Goal: Task Accomplishment & Management: Manage account settings

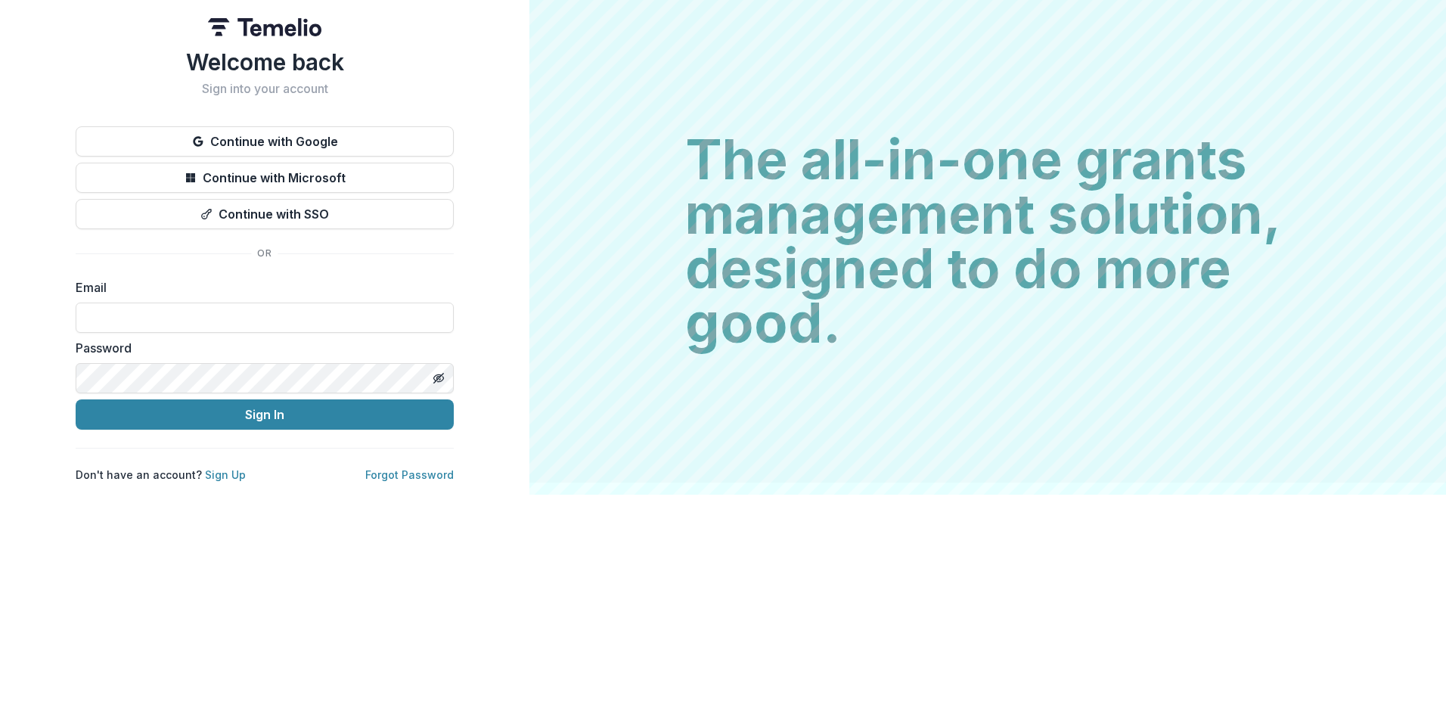
click at [143, 309] on input at bounding box center [265, 317] width 378 height 30
click at [142, 309] on input at bounding box center [265, 317] width 378 height 30
click at [175, 312] on input at bounding box center [265, 317] width 378 height 30
type input "**********"
click at [253, 416] on button "Sign In" at bounding box center [265, 414] width 378 height 30
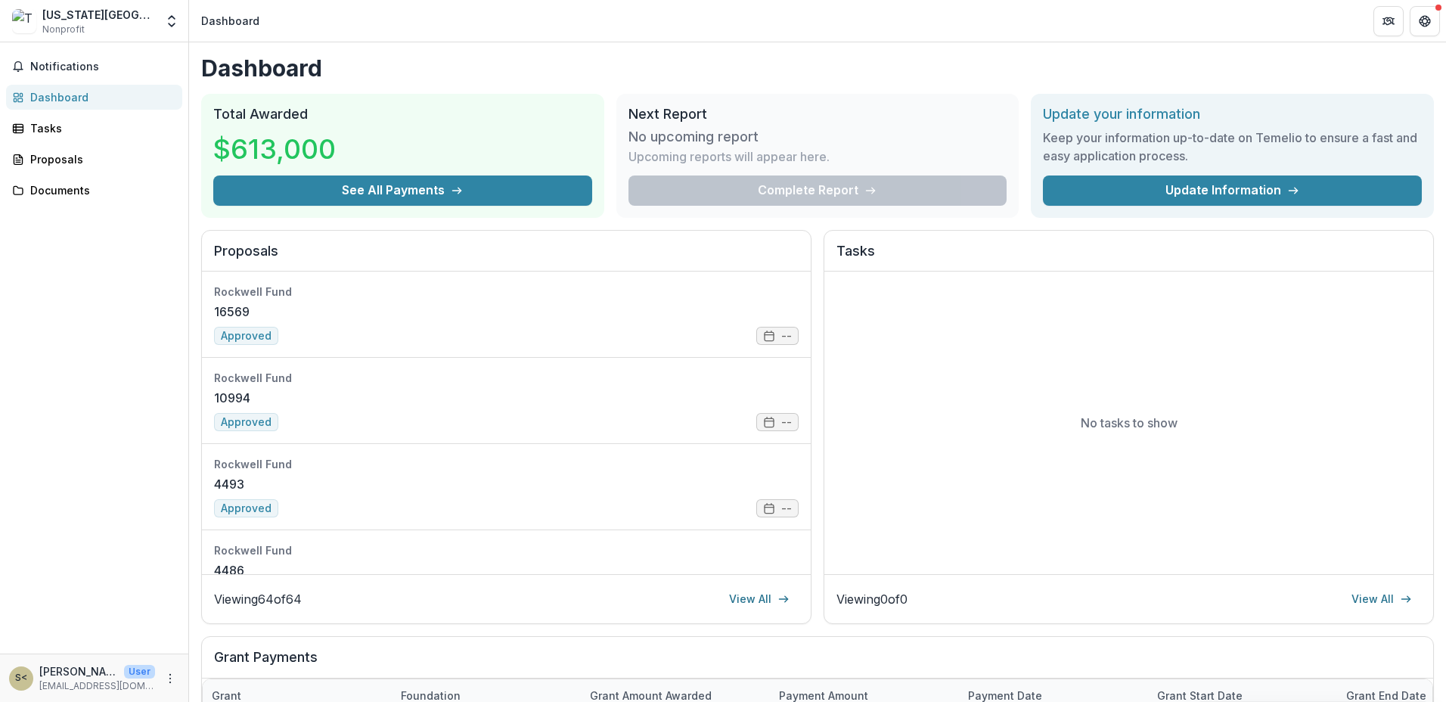
click at [1402, 68] on div "Dashboard Total Awarded $613,000 See All Payments Next Report No upcoming repor…" at bounding box center [817, 539] width 1257 height 994
click at [1248, 196] on link "Update Information" at bounding box center [1232, 190] width 379 height 30
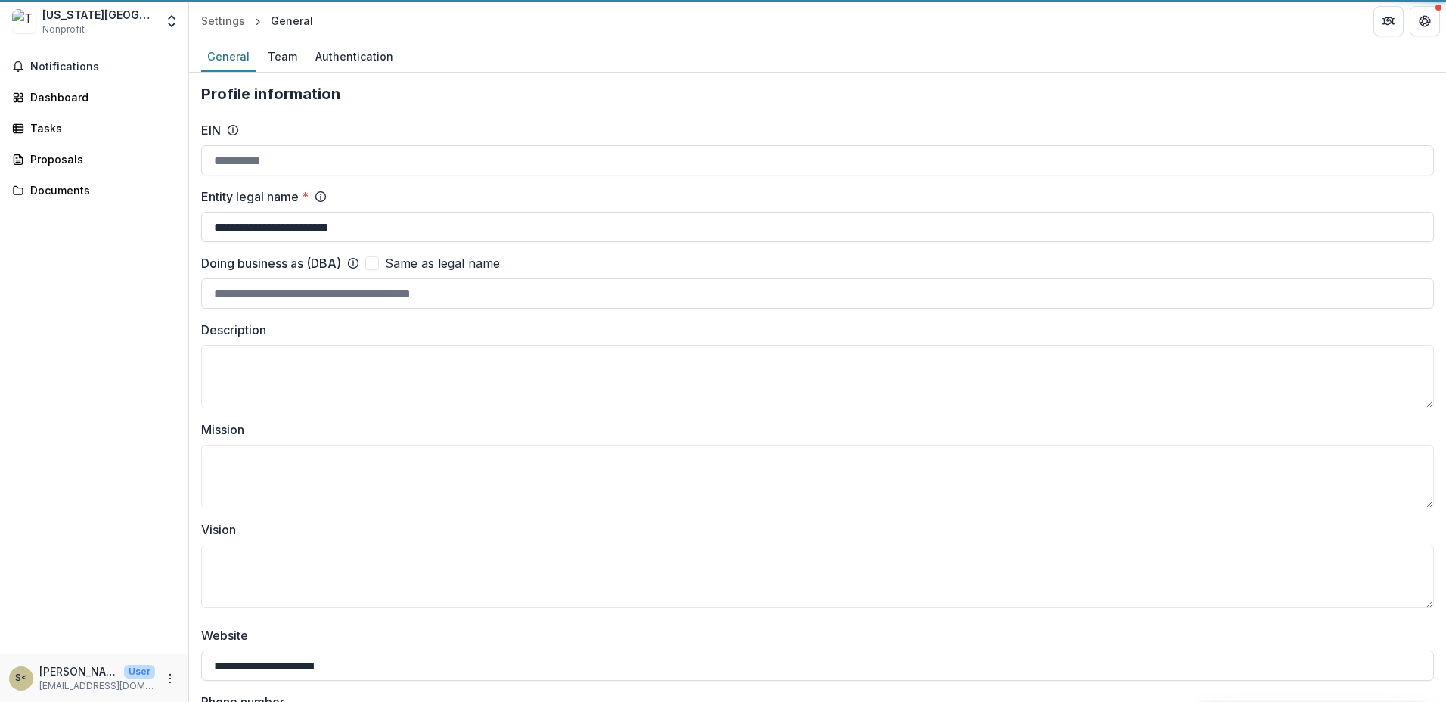
type input "**********"
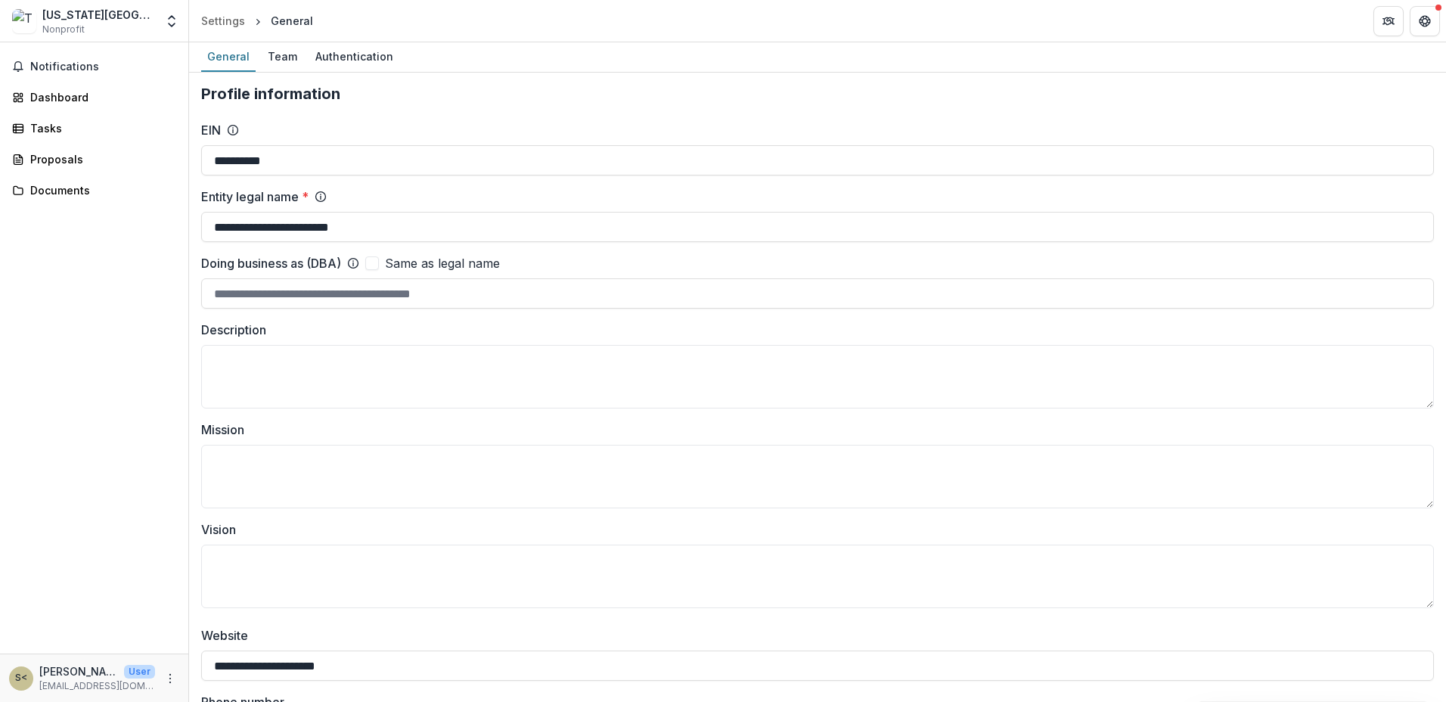
click at [290, 60] on div "Team" at bounding box center [283, 56] width 42 height 22
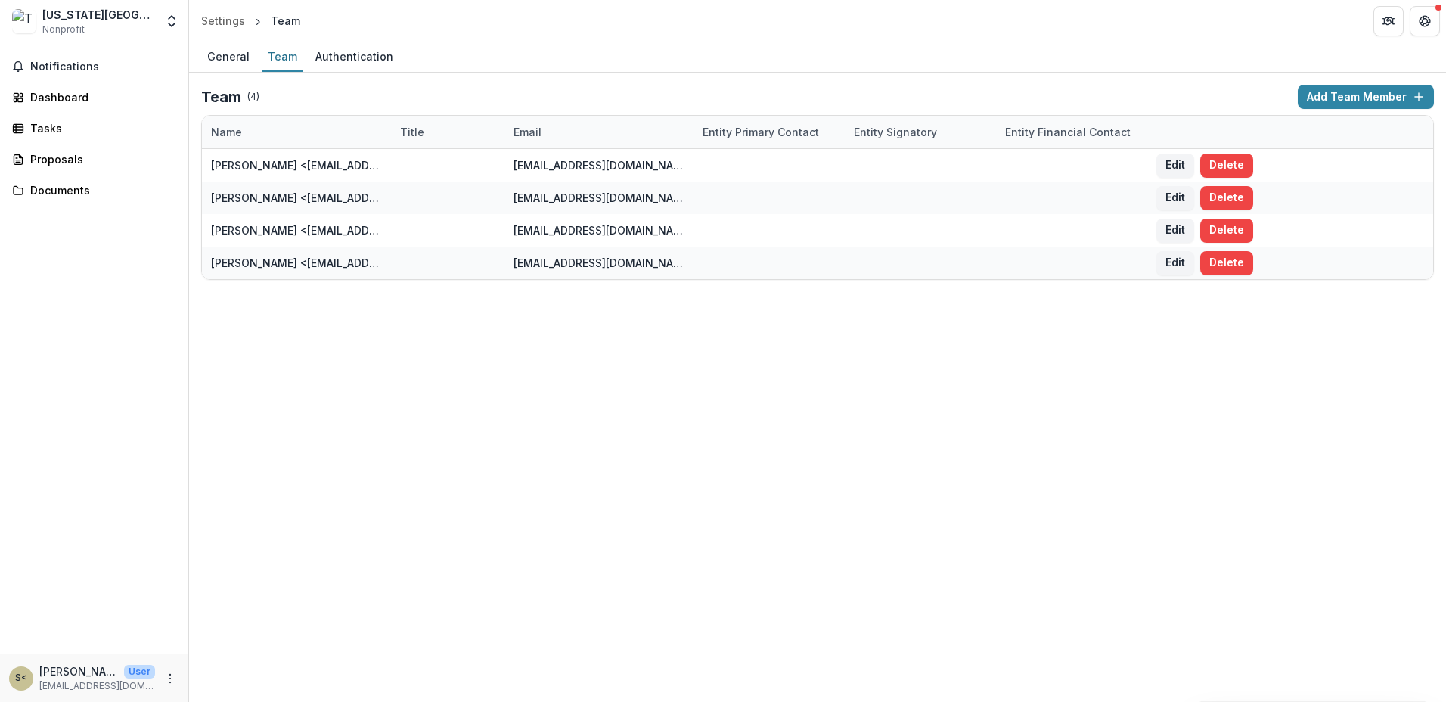
click at [319, 49] on div "Authentication" at bounding box center [354, 56] width 90 height 22
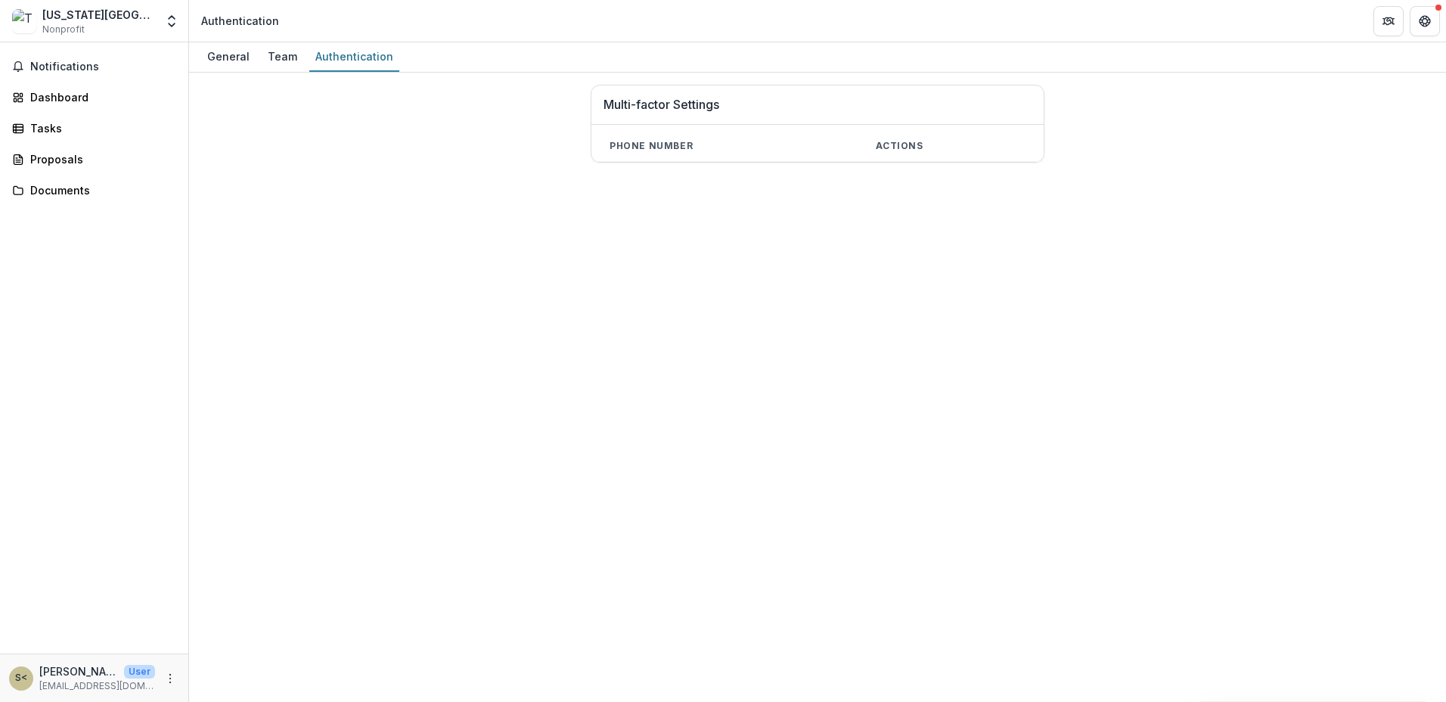
click at [225, 60] on div "General" at bounding box center [228, 56] width 54 height 22
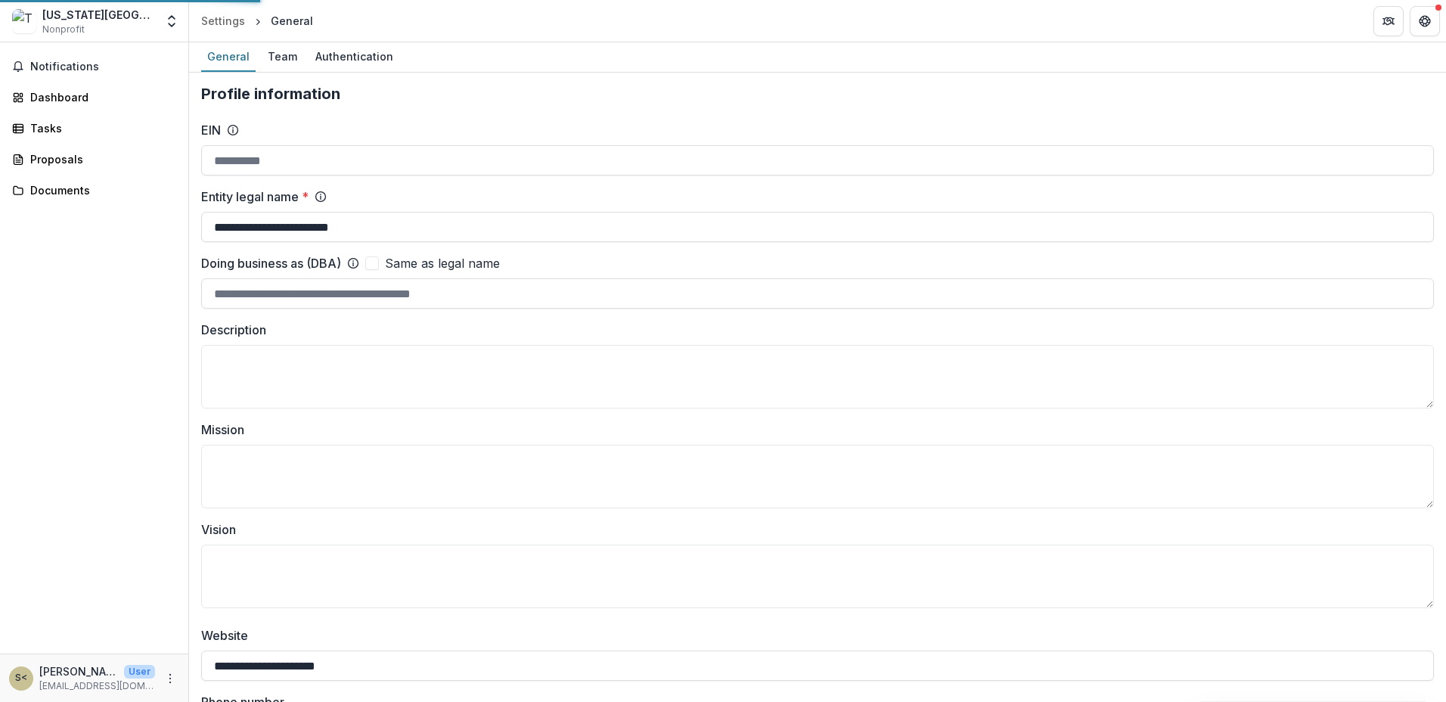
type input "**********"
click at [1435, 16] on button "Get Help" at bounding box center [1425, 21] width 30 height 30
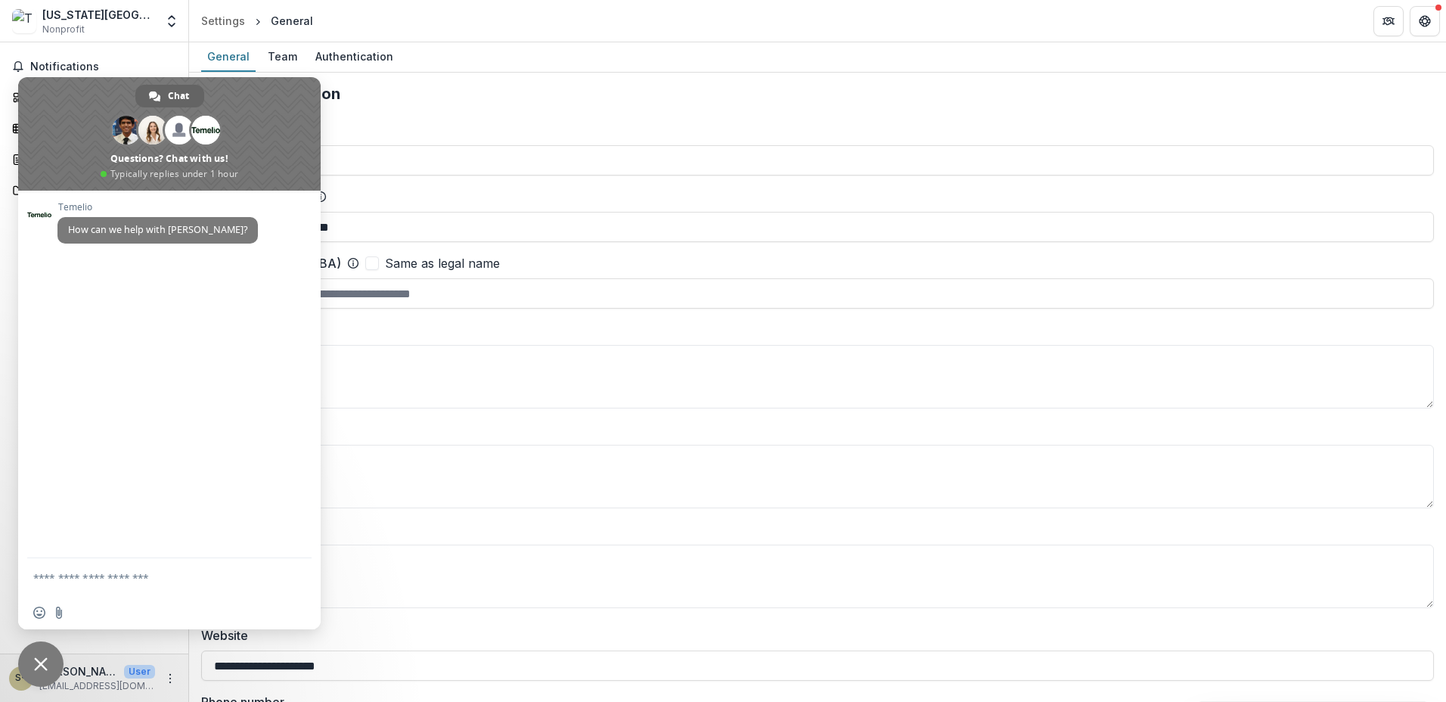
click at [1435, 16] on button "Get Help" at bounding box center [1425, 21] width 30 height 30
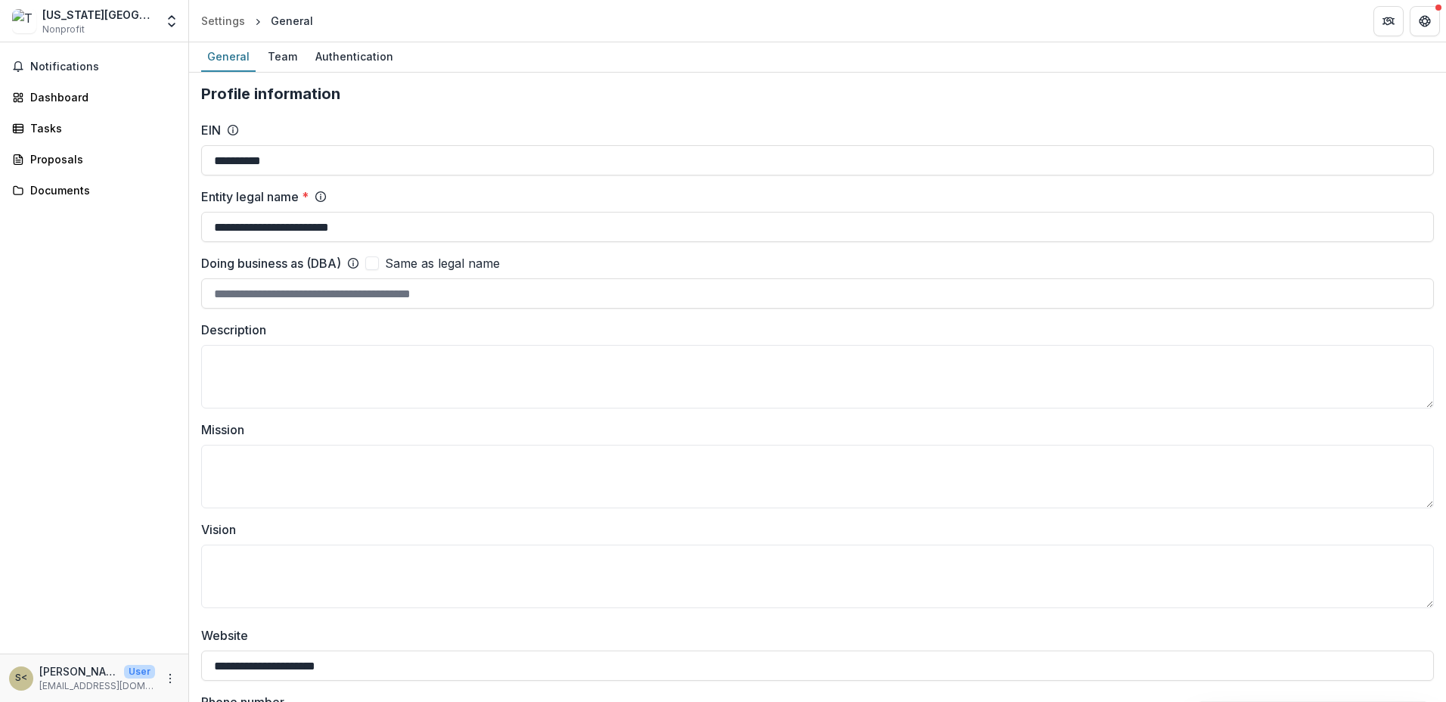
scroll to position [756, 0]
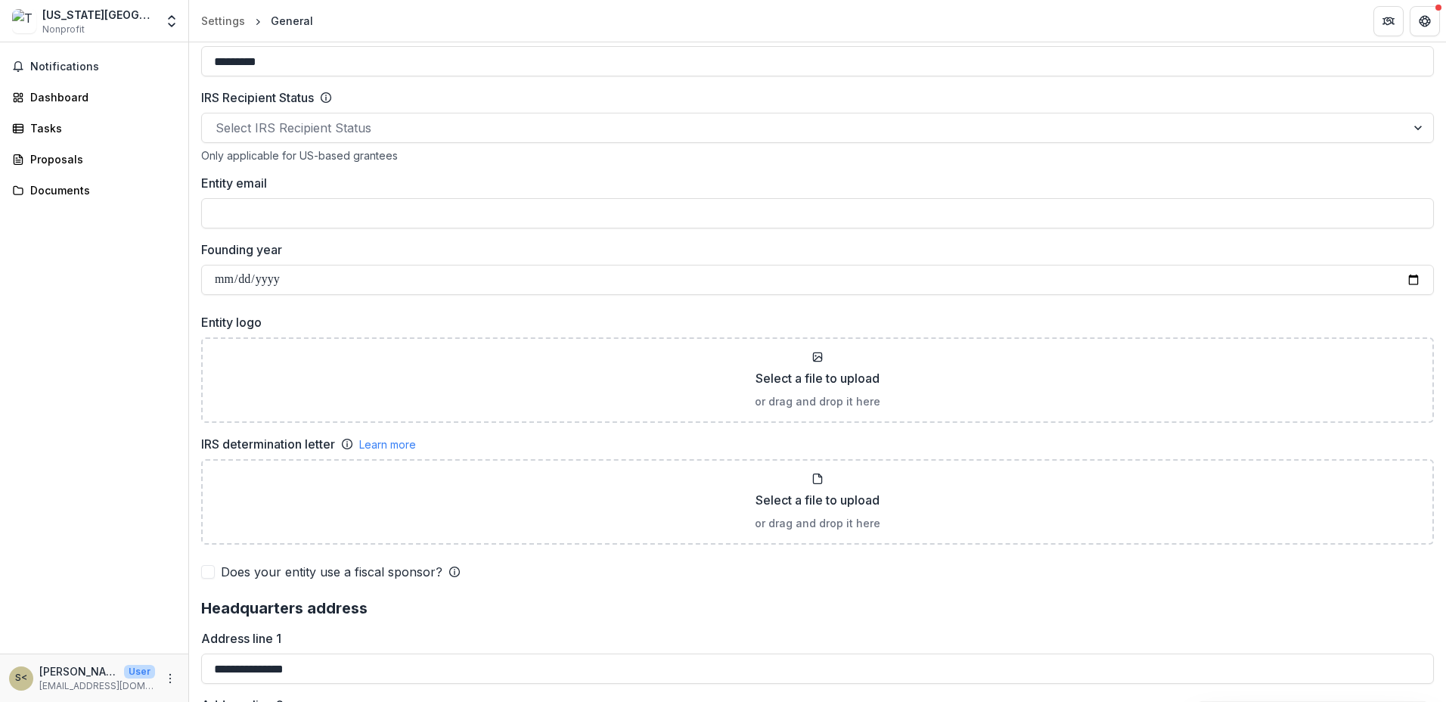
click at [276, 20] on div "General" at bounding box center [292, 21] width 42 height 16
click at [231, 23] on div "Settings" at bounding box center [223, 21] width 44 height 16
click at [70, 186] on div "Documents" at bounding box center [100, 190] width 140 height 16
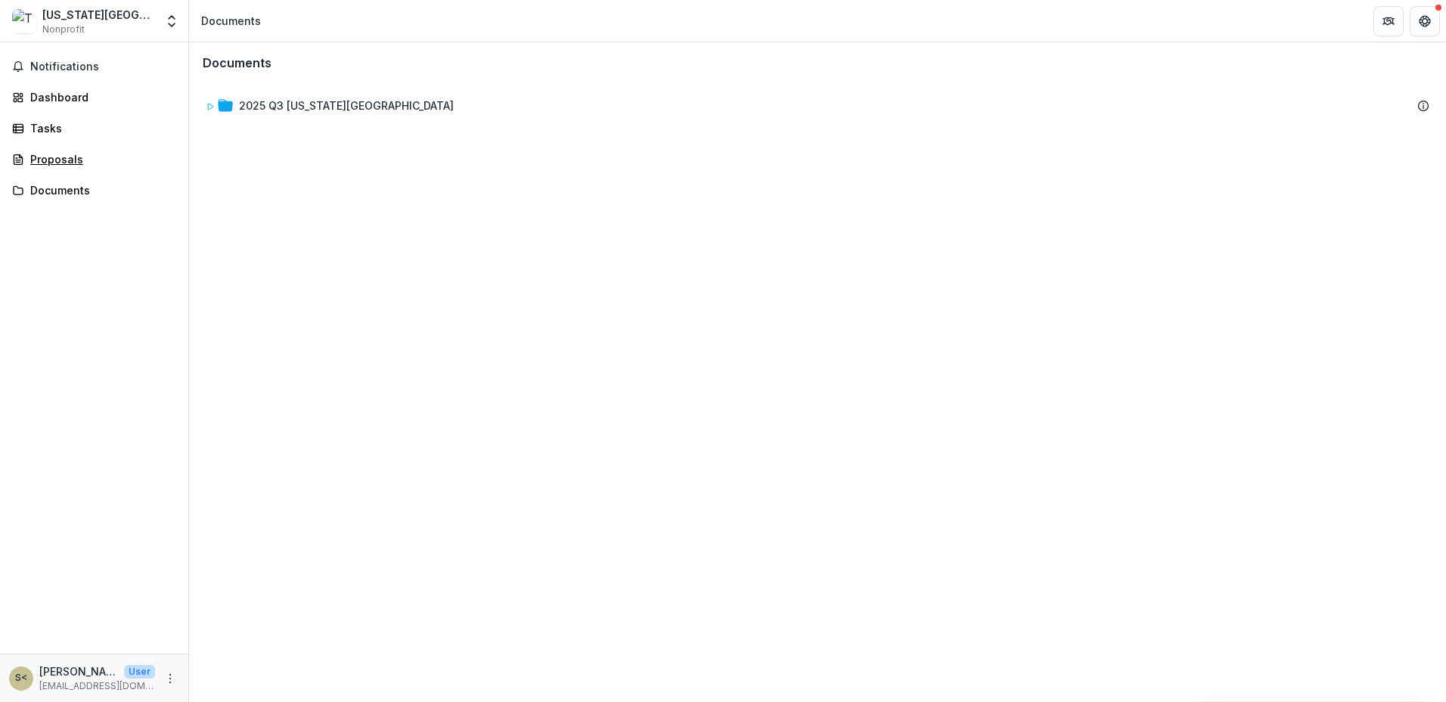
click at [60, 160] on div "Proposals" at bounding box center [100, 159] width 140 height 16
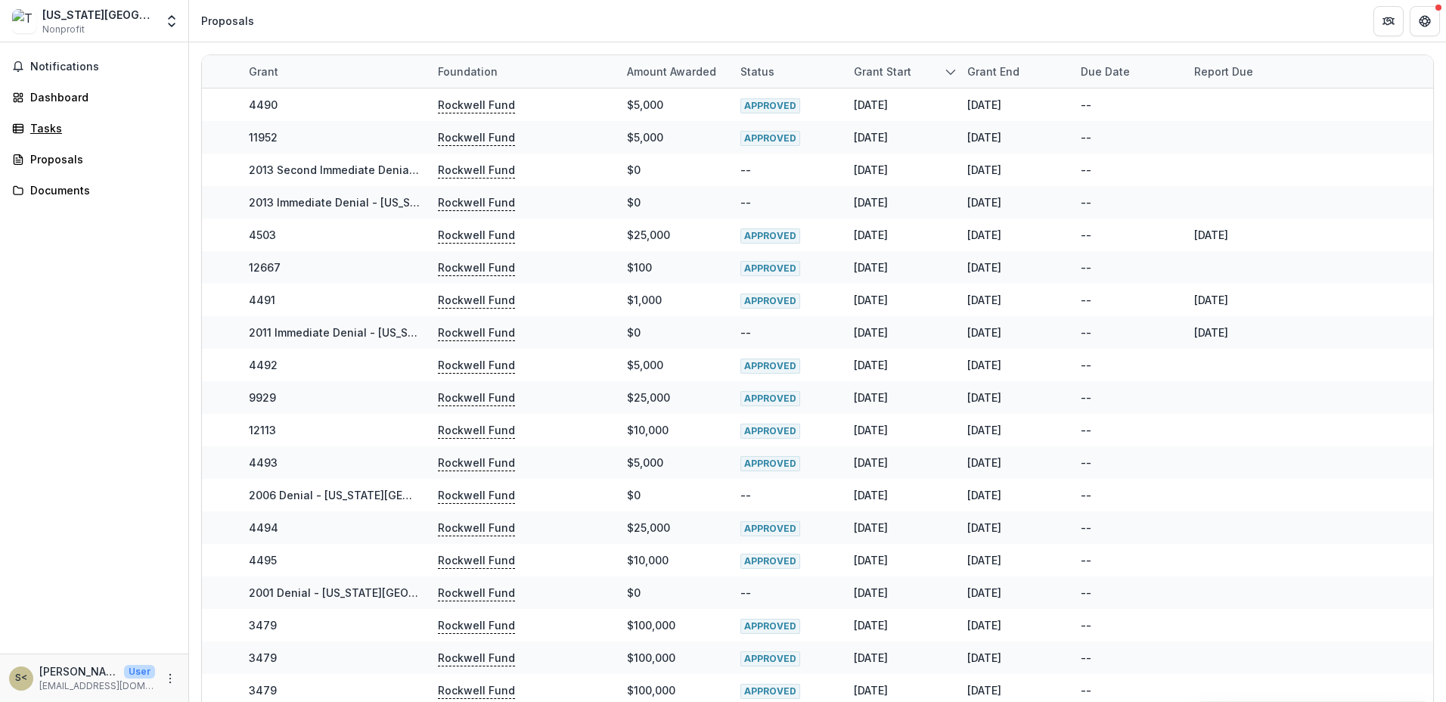
click at [51, 125] on div "Tasks" at bounding box center [100, 128] width 140 height 16
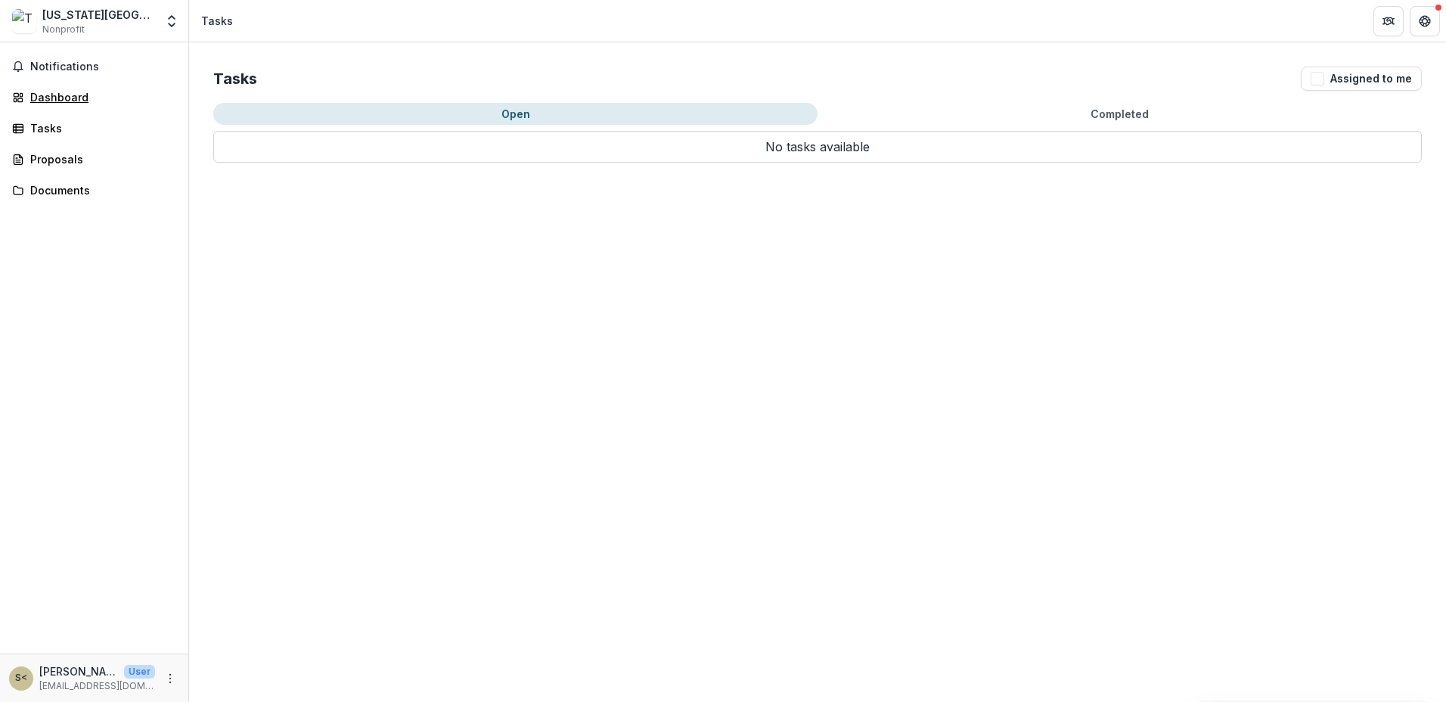
click at [53, 95] on div "Dashboard" at bounding box center [100, 97] width 140 height 16
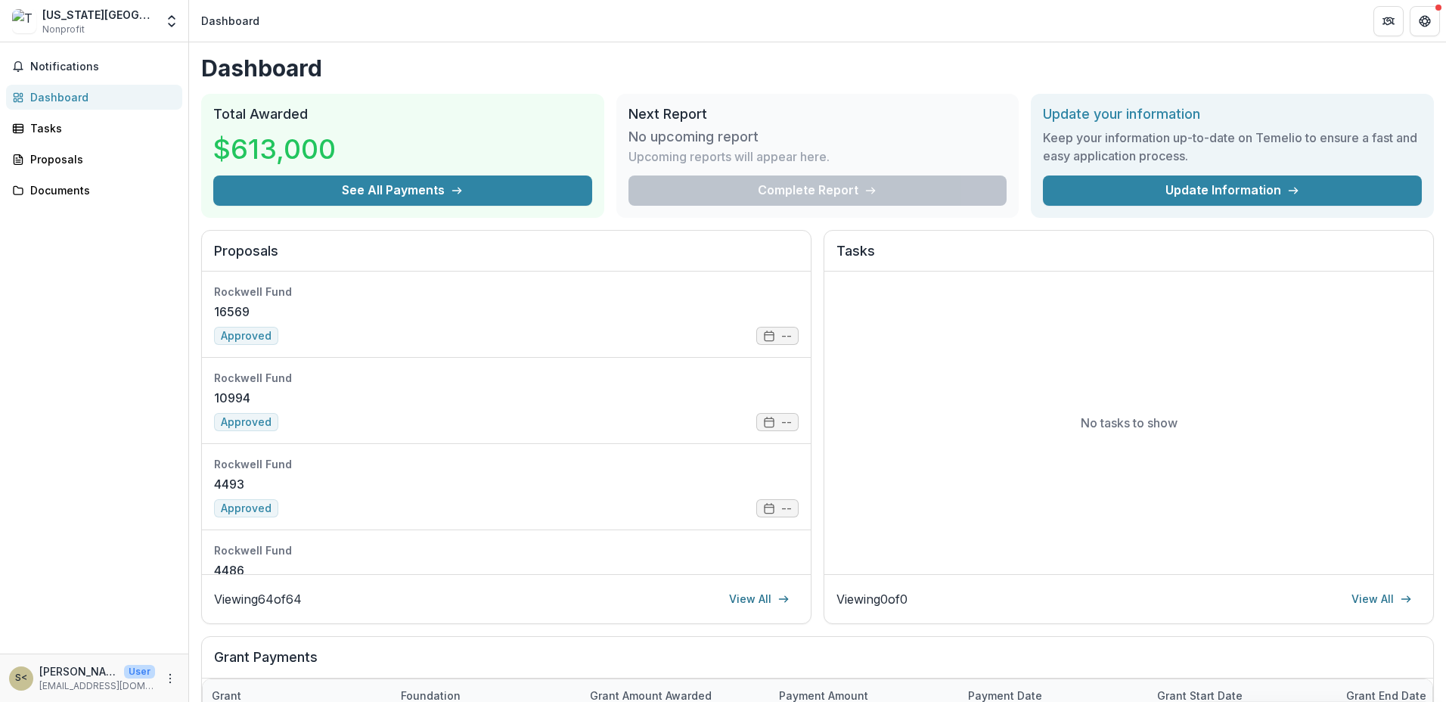
click at [53, 60] on span "Notifications" at bounding box center [103, 66] width 146 height 13
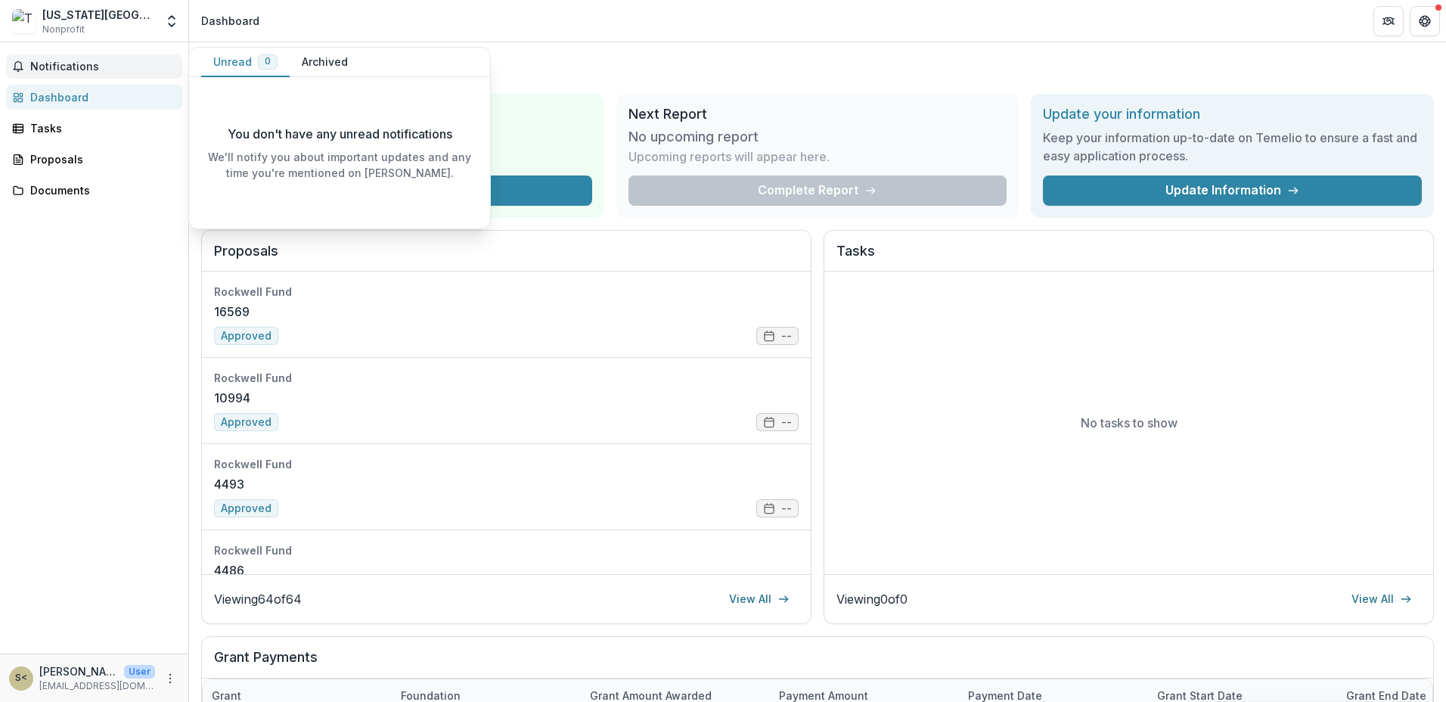
click at [90, 682] on p "[EMAIL_ADDRESS][DOMAIN_NAME]" at bounding box center [97, 686] width 116 height 14
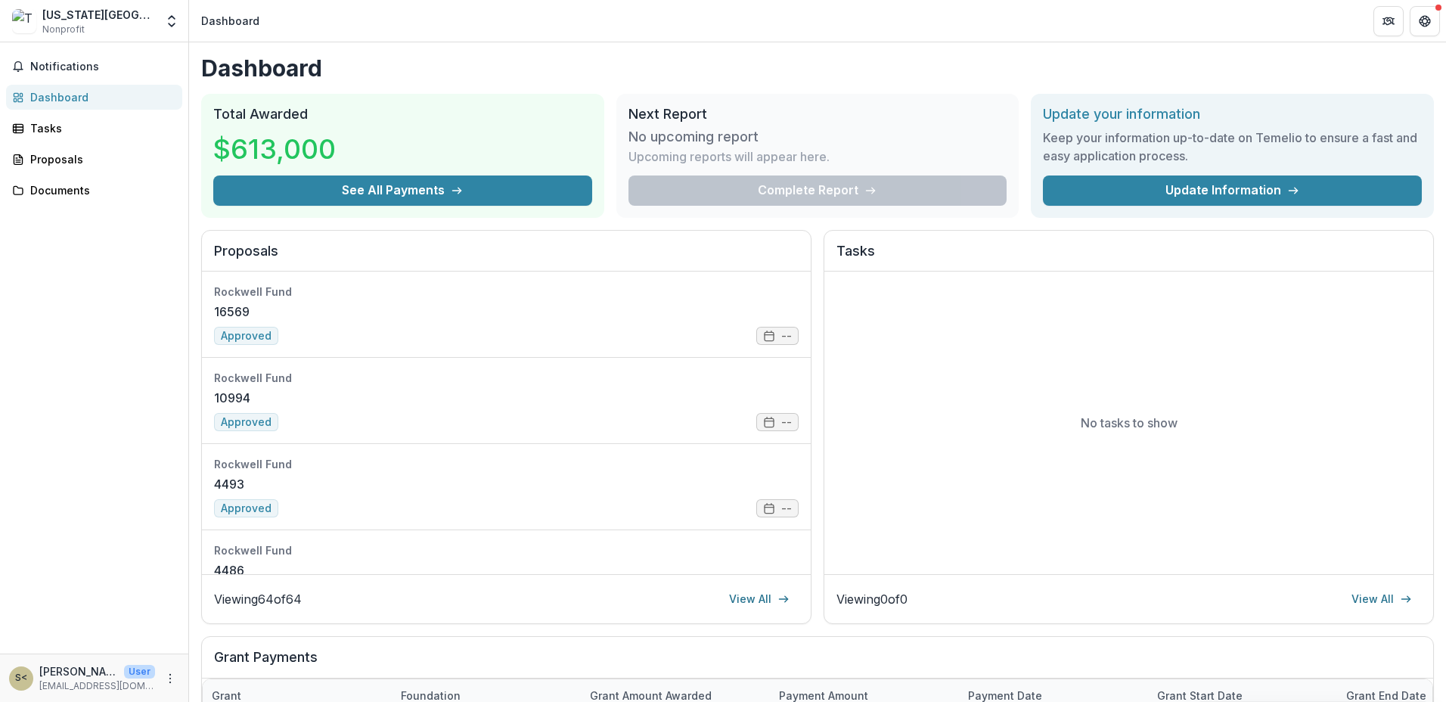
click at [170, 673] on icon "More" at bounding box center [170, 678] width 12 height 12
click at [241, 645] on link "Settings" at bounding box center [270, 646] width 162 height 25
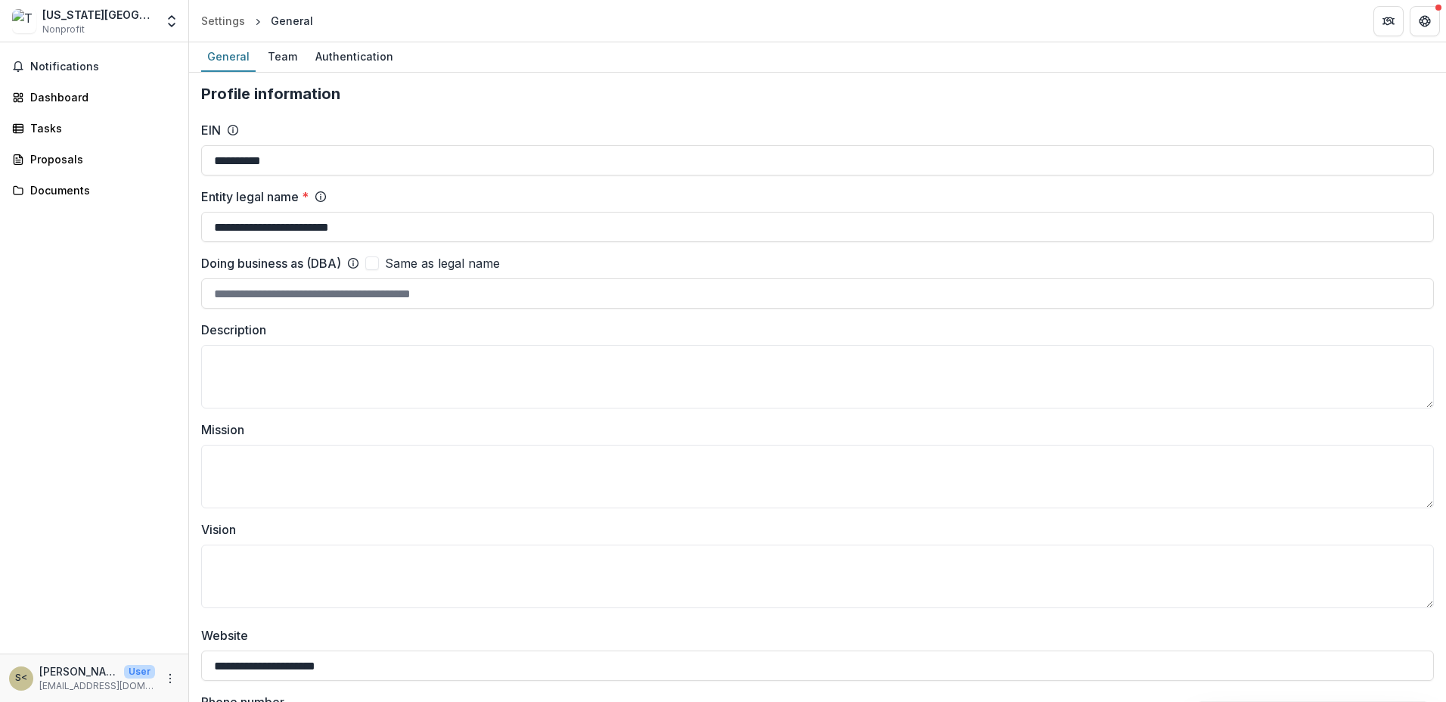
click at [170, 673] on icon "More" at bounding box center [170, 678] width 12 height 12
click at [65, 98] on div "Dashboard" at bounding box center [100, 97] width 140 height 16
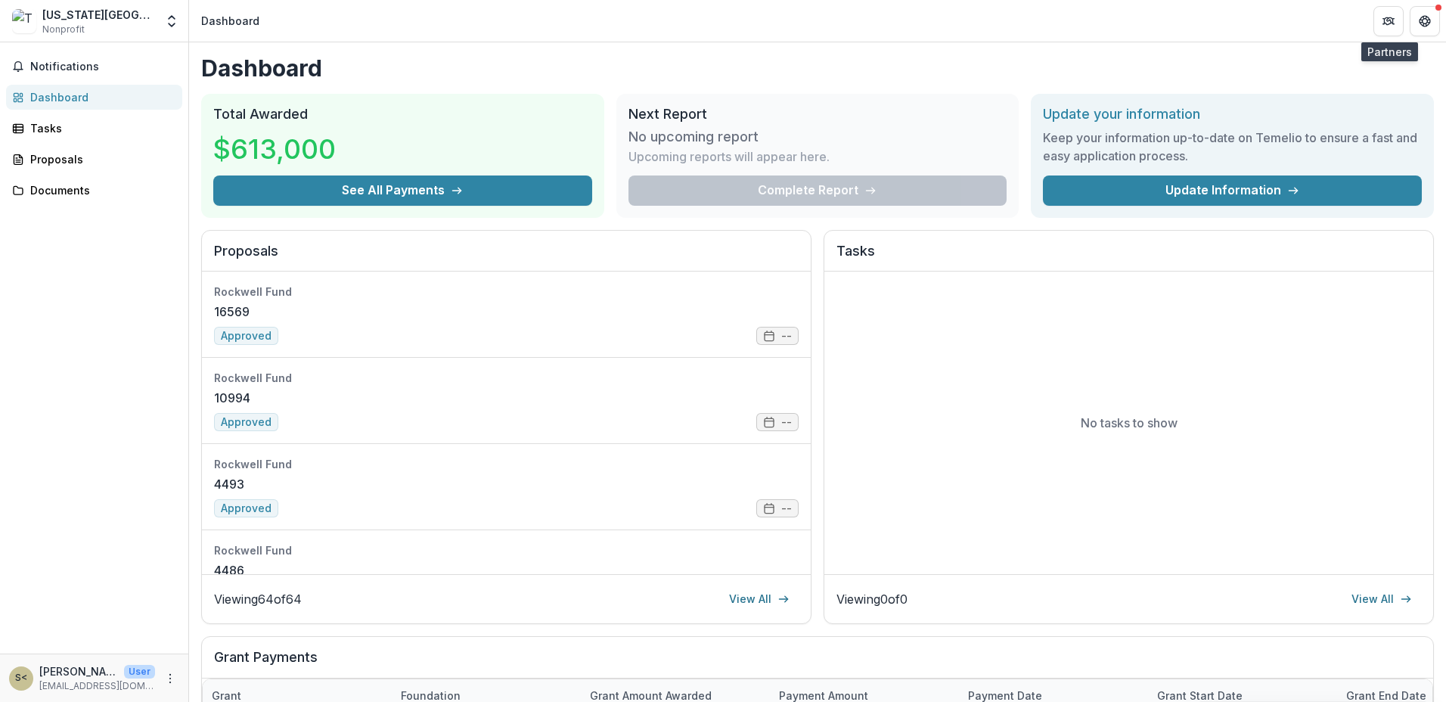
click at [1393, 23] on icon "Partners" at bounding box center [1394, 20] width 2 height 5
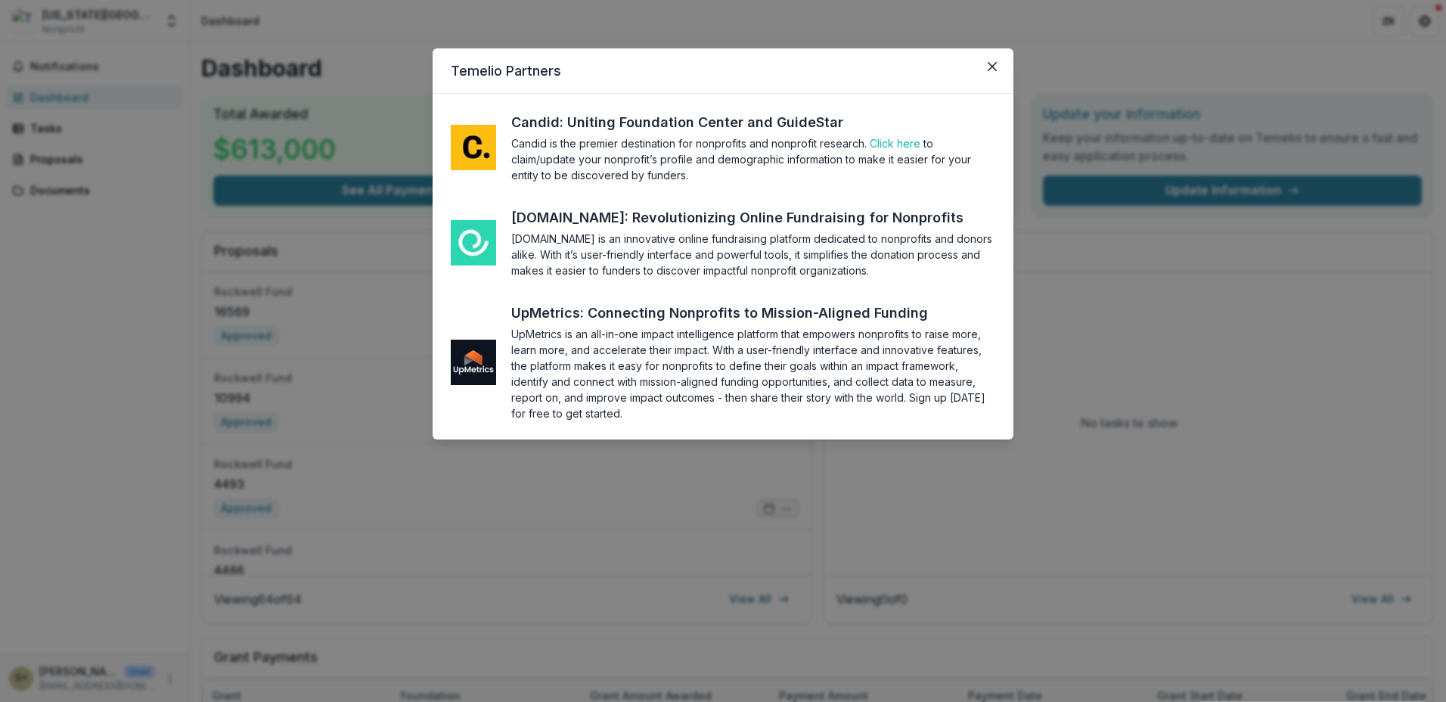
click at [988, 62] on icon "Close" at bounding box center [992, 66] width 9 height 9
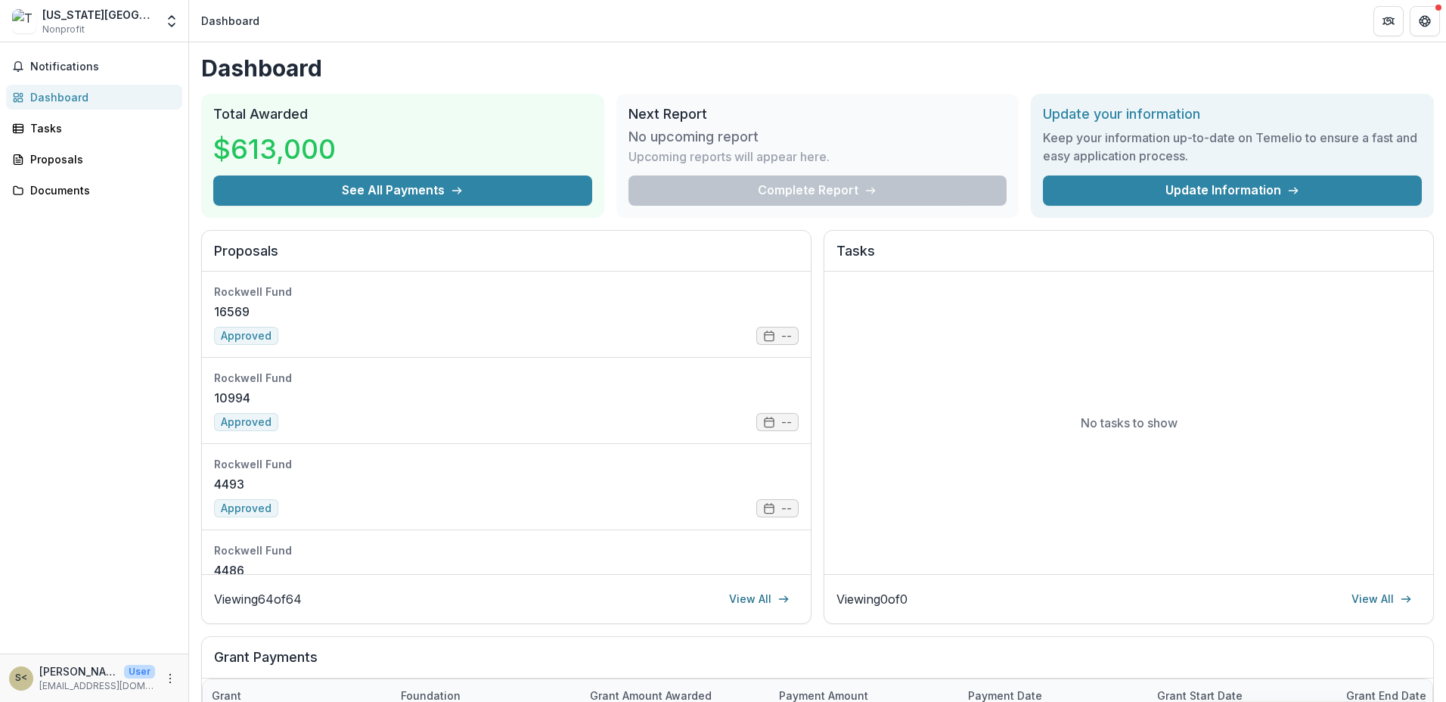
click at [1440, 88] on div "Dashboard Total Awarded $613,000 See All Payments Next Report No upcoming repor…" at bounding box center [817, 539] width 1257 height 994
click at [1386, 63] on div "Dashboard Total Awarded $613,000 See All Payments Next Report No upcoming repor…" at bounding box center [817, 539] width 1257 height 994
